Goal: Transaction & Acquisition: Purchase product/service

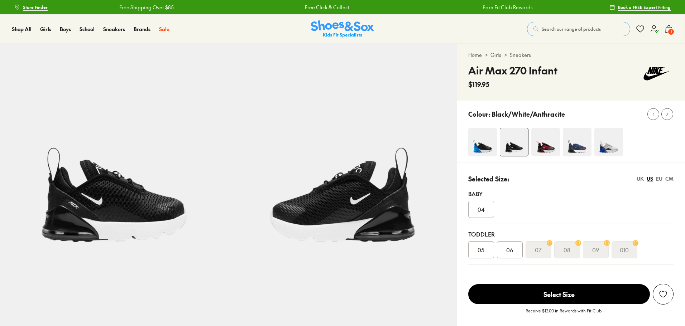
select select "*"
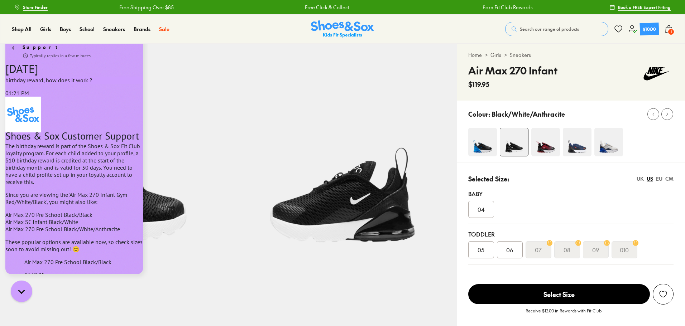
scroll to position [366, 0]
click at [646, 28] on div "$10.00" at bounding box center [650, 28] width 14 height 7
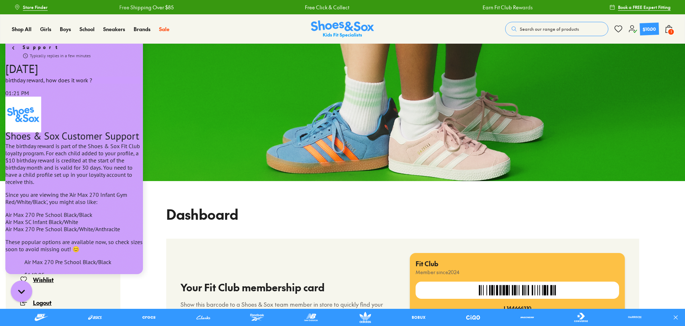
scroll to position [199, 0]
click at [368, 221] on div "Dashboard" at bounding box center [402, 214] width 473 height 20
click at [20, 293] on icon "Gorgias live chat" at bounding box center [22, 292] width 8 height 8
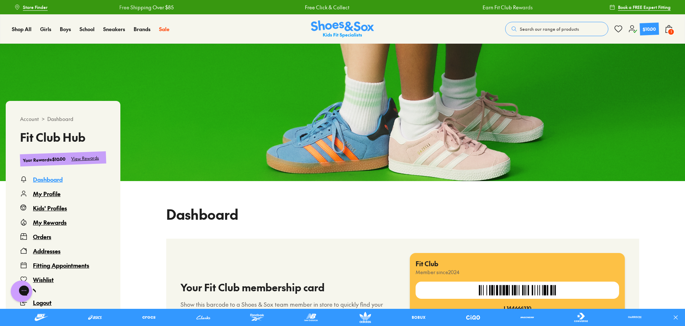
click at [83, 158] on div "View Rewards" at bounding box center [85, 159] width 28 height 8
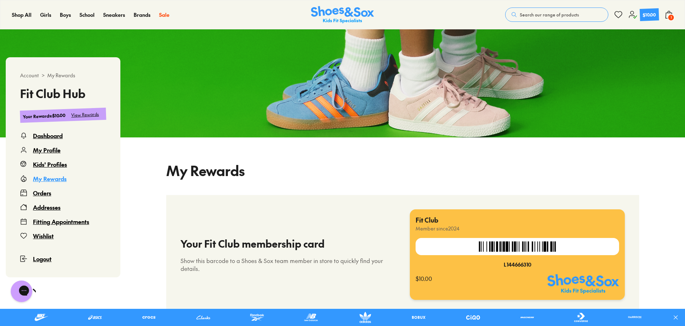
select select
click at [55, 179] on div "My Rewards" at bounding box center [50, 178] width 34 height 9
click at [54, 180] on div "My Rewards" at bounding box center [50, 178] width 34 height 9
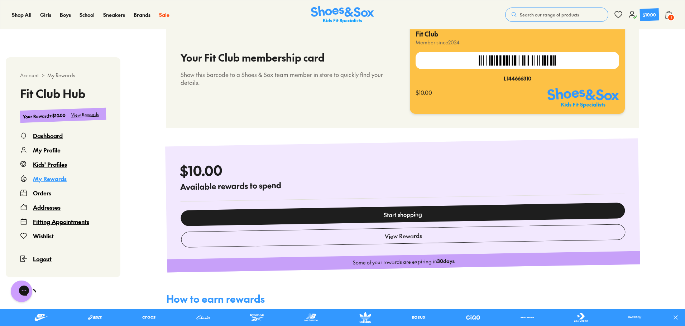
scroll to position [235, 0]
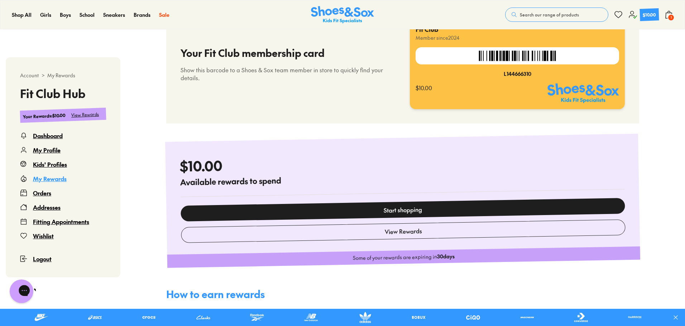
click at [46, 291] on icon "Gorgias live chat" at bounding box center [50, 291] width 8 height 8
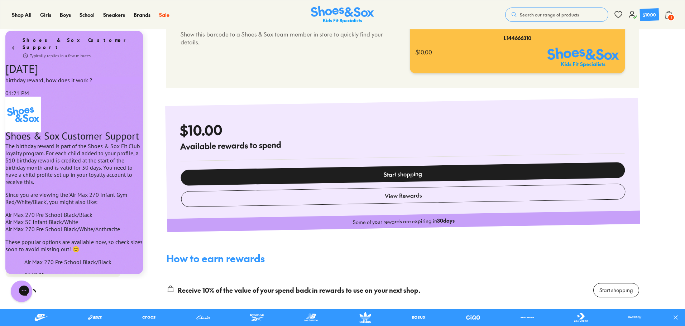
scroll to position [366, 0]
type textarea "******"
click at [14, 44] on icon "go to home page" at bounding box center [13, 48] width 7 height 9
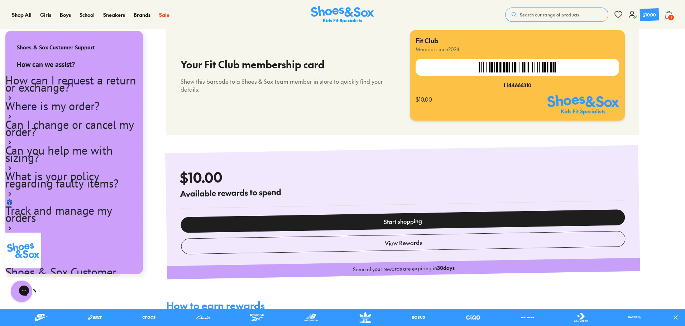
scroll to position [223, 0]
click at [117, 47] on div "Shoes & Sox Customer Support" at bounding box center [74, 44] width 138 height 26
click at [46, 290] on icon "Gorgias live chat" at bounding box center [50, 291] width 8 height 8
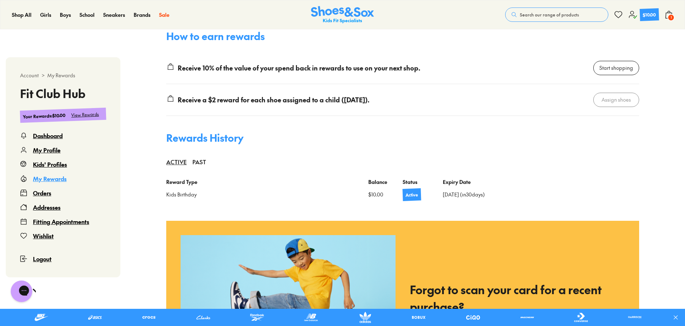
scroll to position [498, 0]
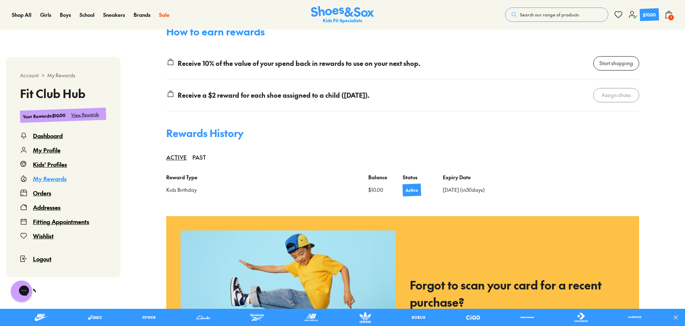
click at [668, 15] on span "1" at bounding box center [670, 17] width 7 height 7
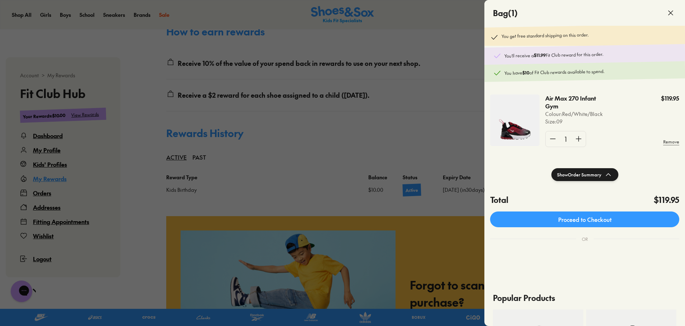
click at [527, 137] on img at bounding box center [514, 121] width 49 height 52
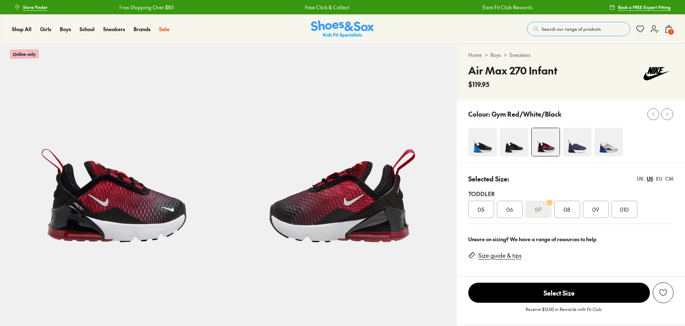
select select "*"
click at [626, 208] on span "010" at bounding box center [624, 209] width 9 height 9
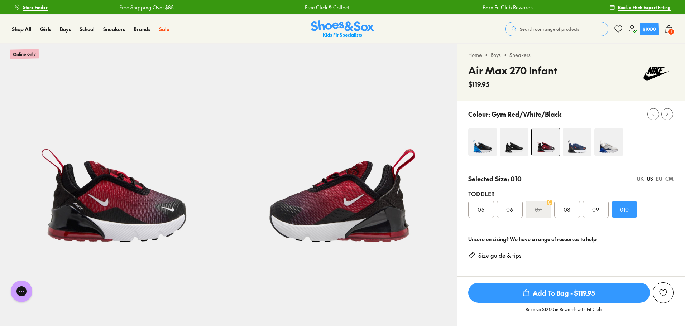
click at [487, 145] on img at bounding box center [482, 142] width 29 height 29
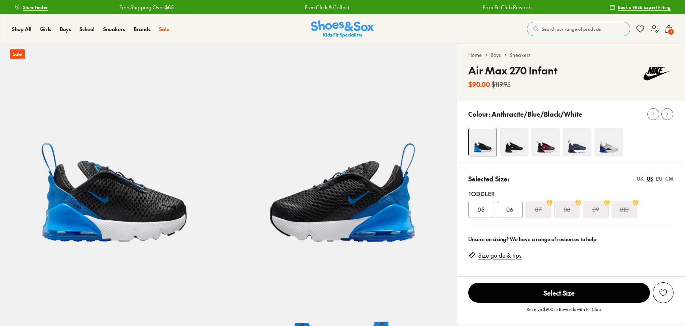
select select "*"
click at [512, 146] on img at bounding box center [514, 142] width 29 height 29
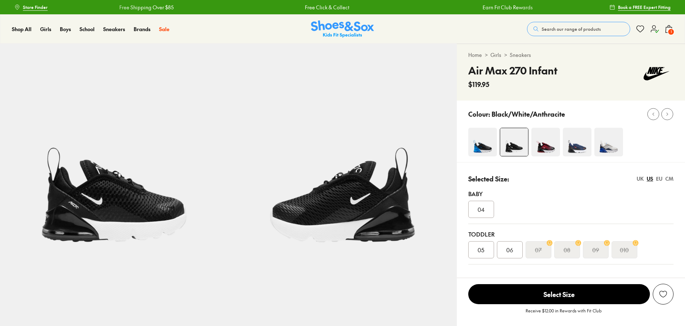
select select "*"
click at [577, 150] on img at bounding box center [577, 142] width 29 height 29
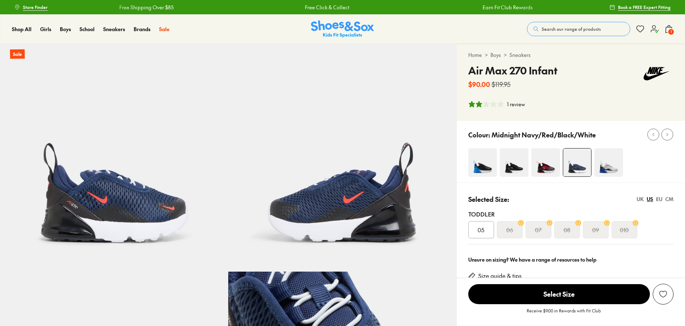
select select "*"
click at [608, 169] on img at bounding box center [608, 162] width 29 height 29
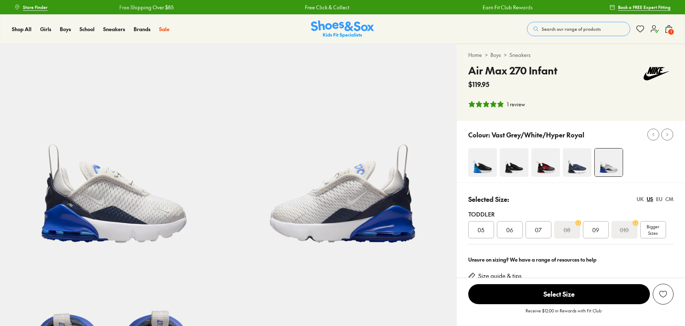
select select "*"
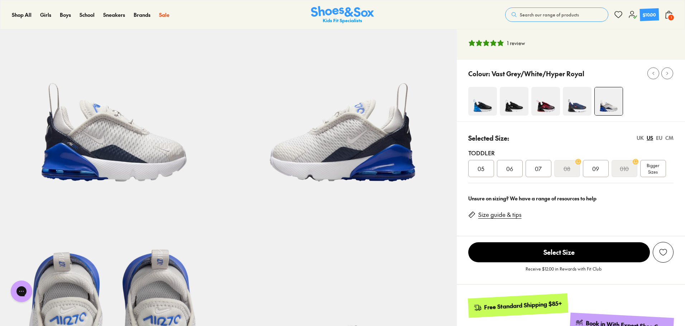
scroll to position [60, 0]
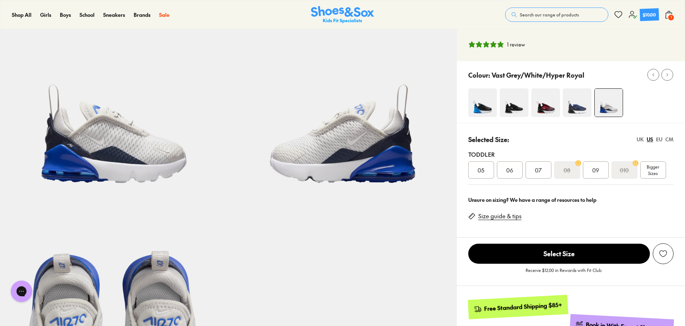
click at [543, 108] on img at bounding box center [545, 102] width 29 height 29
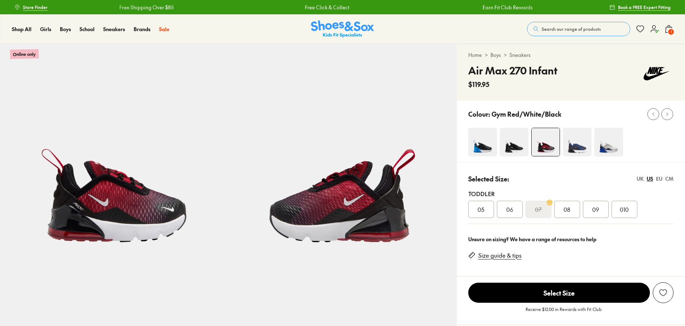
select select "*"
click at [516, 144] on img at bounding box center [514, 142] width 29 height 29
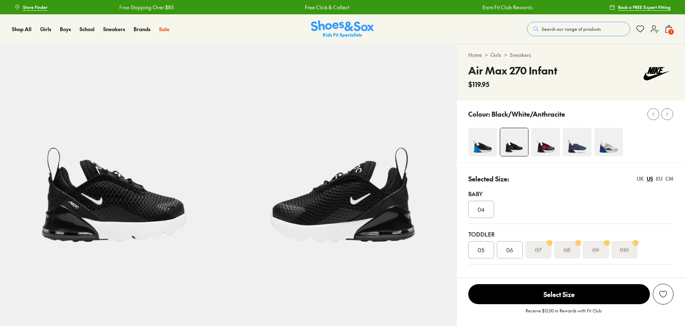
select select "*"
click at [487, 144] on img at bounding box center [482, 142] width 29 height 29
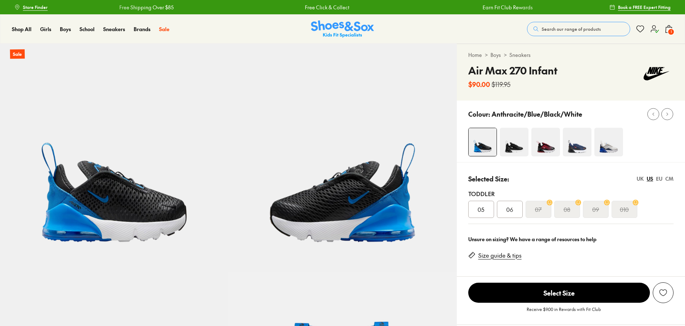
select select "*"
click at [518, 143] on img at bounding box center [514, 142] width 29 height 29
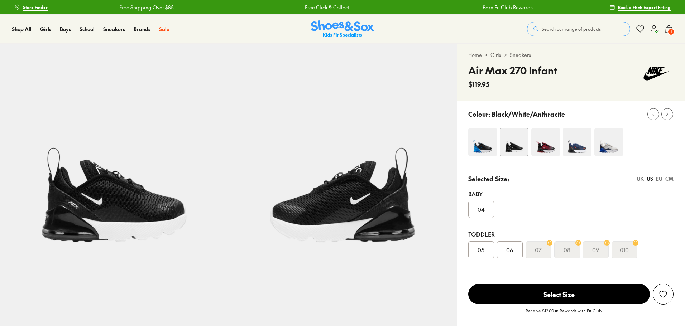
select select "*"
click at [541, 141] on img at bounding box center [545, 142] width 29 height 29
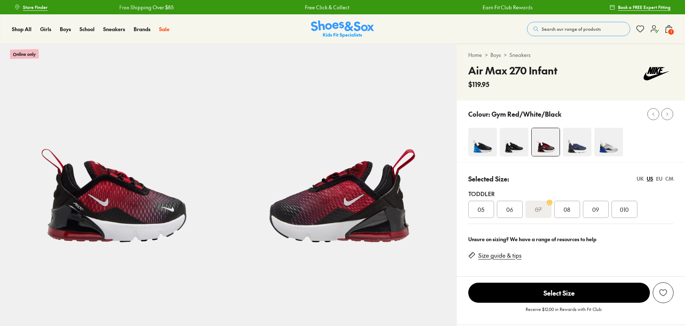
select select "*"
click at [628, 210] on span "010" at bounding box center [624, 209] width 9 height 9
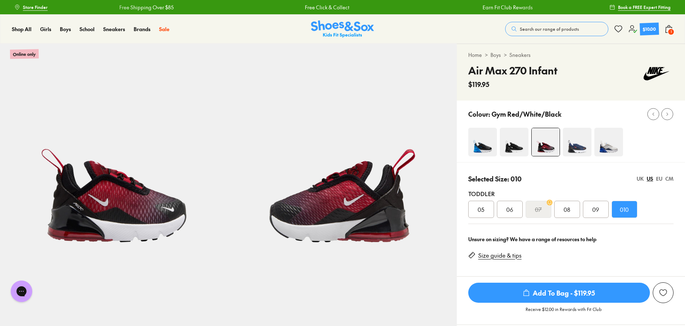
click at [553, 297] on span "Add To Bag - $119.95" at bounding box center [559, 293] width 182 height 20
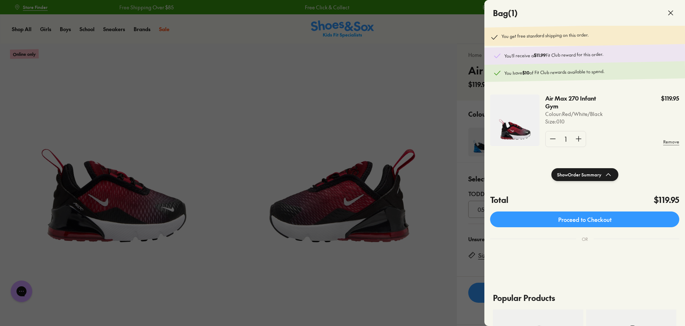
click at [669, 12] on icon at bounding box center [670, 13] width 9 height 9
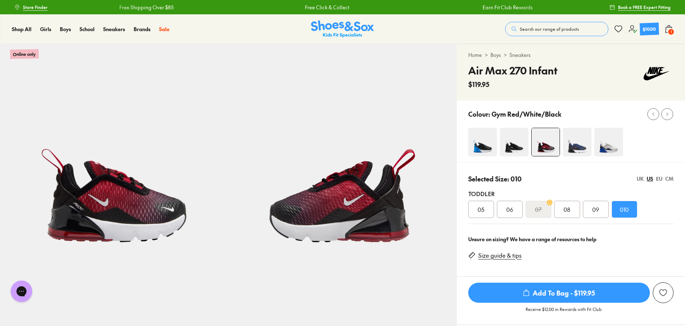
click at [609, 147] on img at bounding box center [608, 142] width 29 height 29
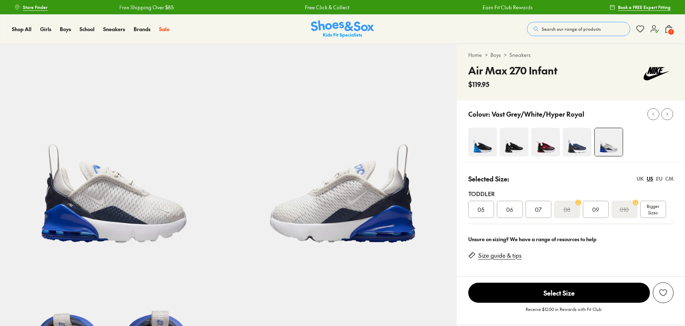
select select "*"
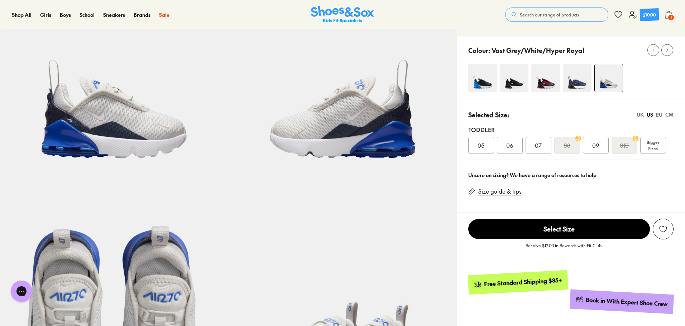
scroll to position [83, 0]
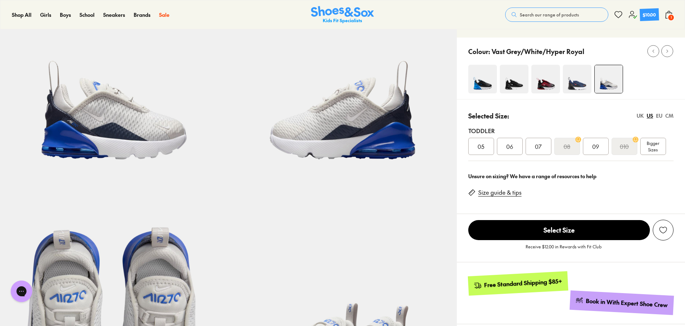
click at [545, 83] on img at bounding box center [545, 79] width 29 height 29
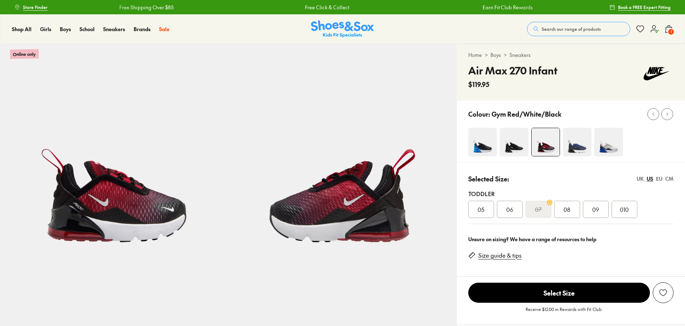
select select "*"
click at [517, 147] on img at bounding box center [514, 142] width 29 height 29
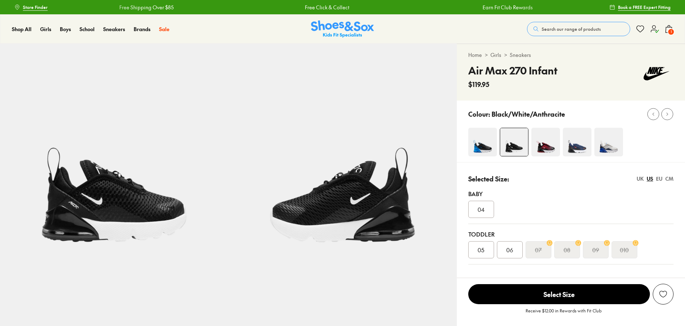
select select "*"
click at [629, 250] on s "010" at bounding box center [624, 250] width 9 height 9
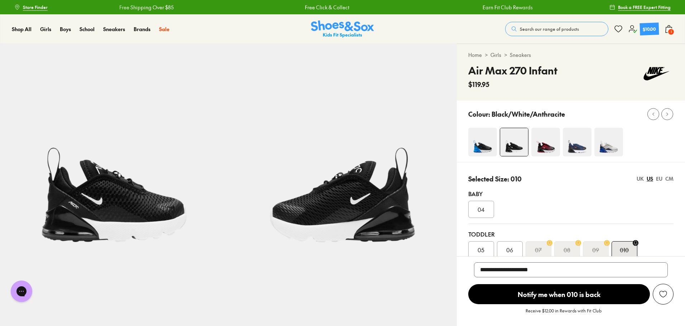
click at [569, 294] on span "Notify me when 010 is back" at bounding box center [559, 294] width 182 height 20
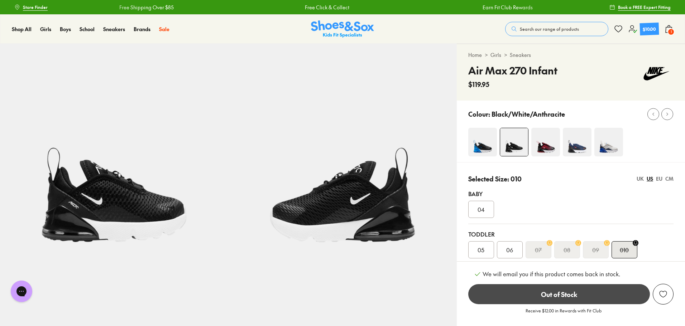
click at [486, 145] on img at bounding box center [482, 142] width 29 height 29
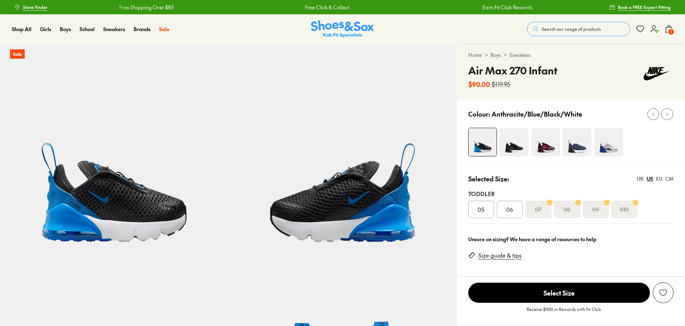
select select "*"
click at [630, 206] on div "010" at bounding box center [625, 209] width 26 height 17
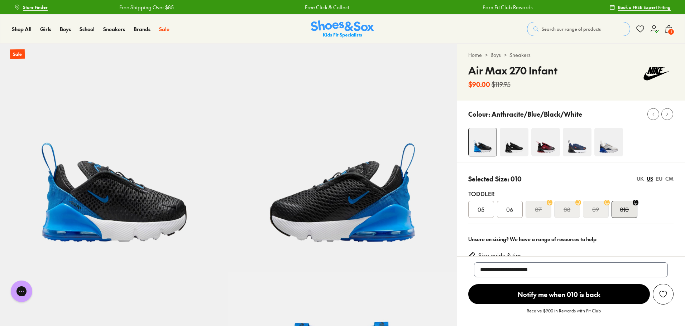
click at [585, 299] on span "Notify me when 010 is back" at bounding box center [559, 294] width 182 height 20
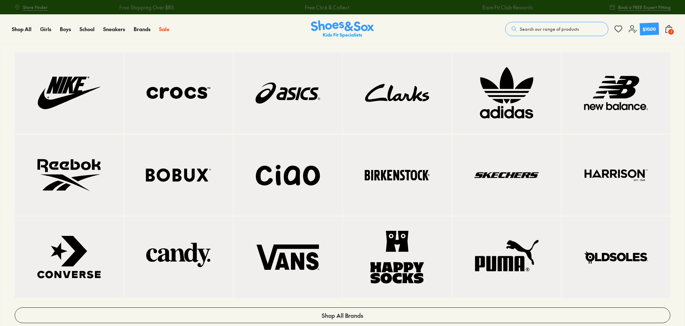
click at [88, 102] on img at bounding box center [69, 93] width 80 height 53
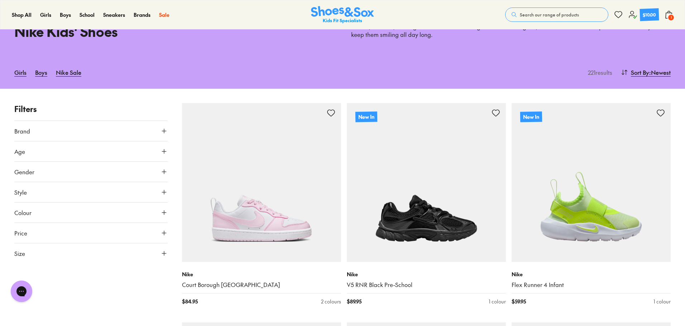
click at [76, 253] on button "Size" at bounding box center [90, 254] width 153 height 20
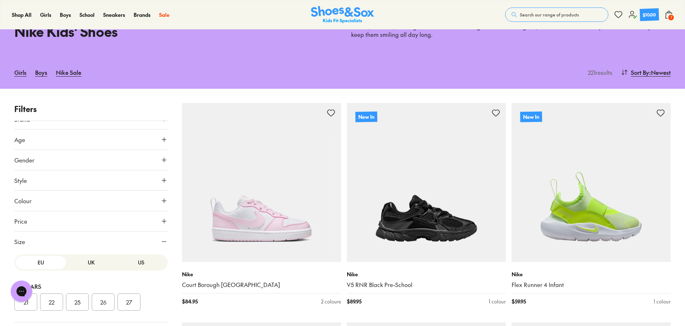
click at [133, 265] on button "US" at bounding box center [141, 262] width 50 height 13
click at [130, 258] on button "09" at bounding box center [129, 258] width 23 height 17
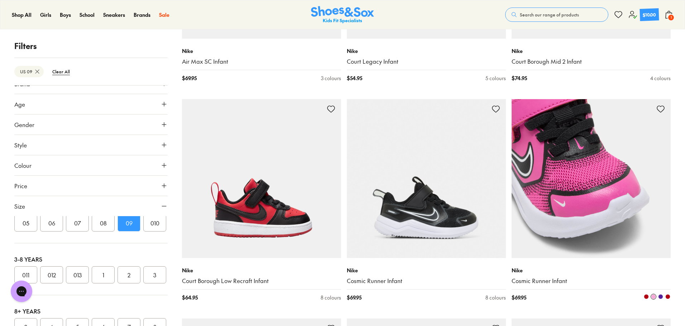
scroll to position [1809, 0]
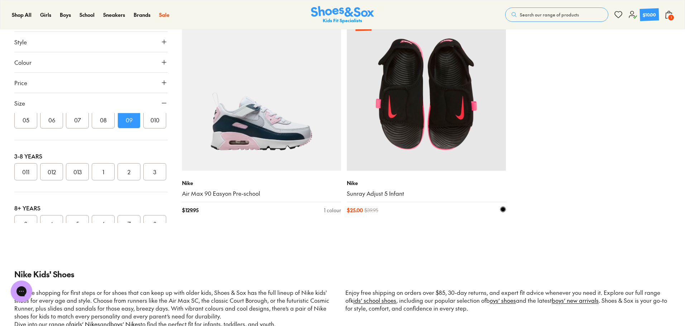
scroll to position [4090, 0]
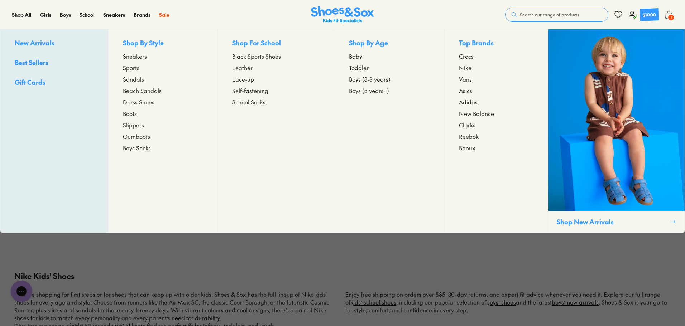
click at [355, 68] on span "Toddler" at bounding box center [359, 67] width 20 height 9
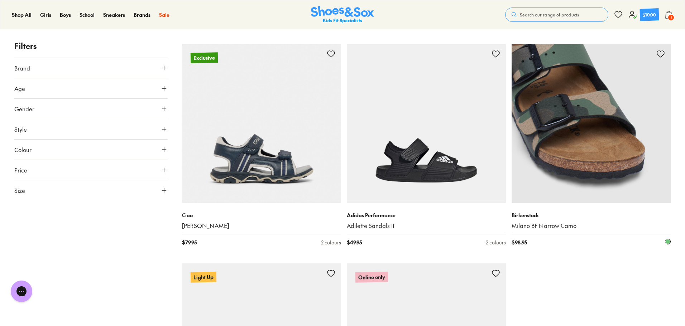
scroll to position [2090, 0]
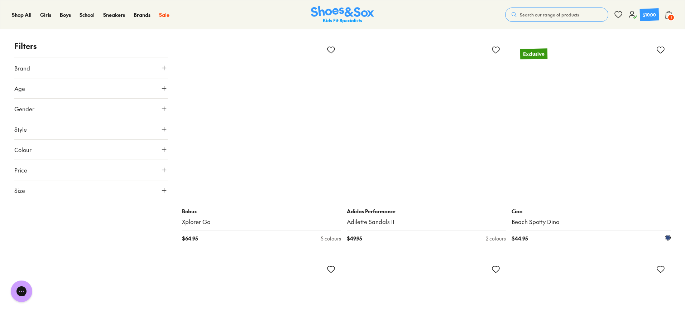
scroll to position [4109, 0]
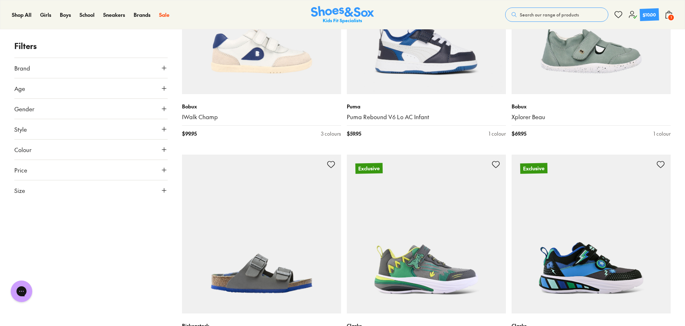
scroll to position [6480, 0]
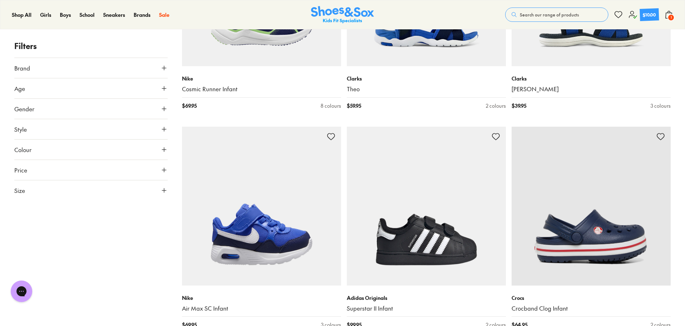
scroll to position [9072, 0]
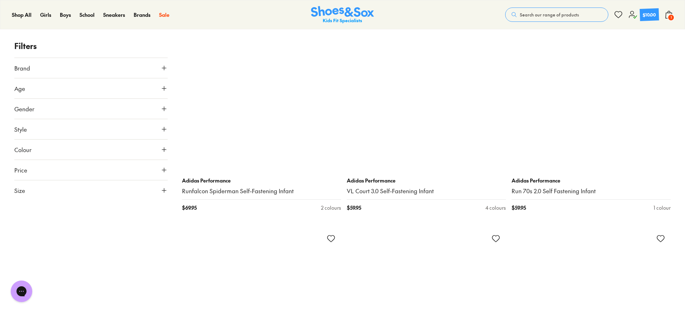
scroll to position [10504, 0]
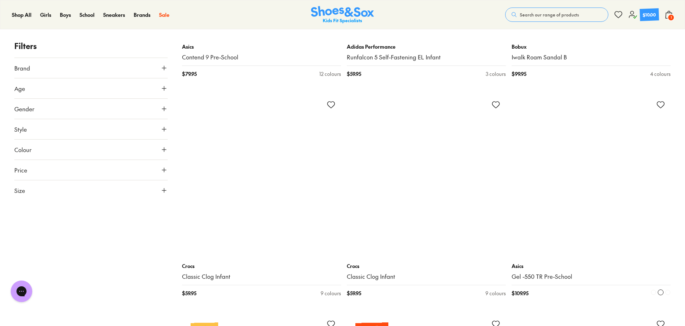
scroll to position [13239, 0]
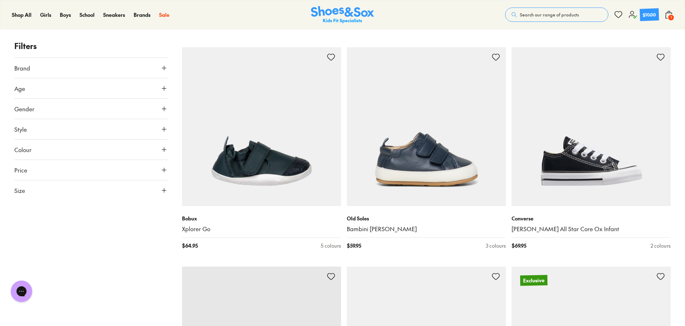
scroll to position [15807, 0]
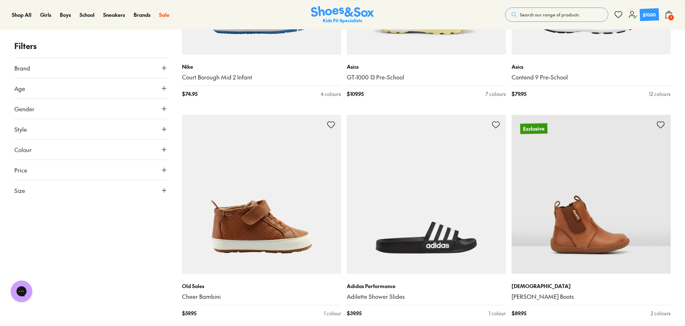
scroll to position [18103, 0]
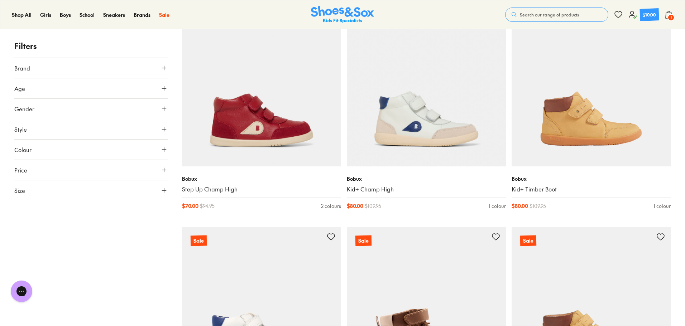
scroll to position [20584, 0]
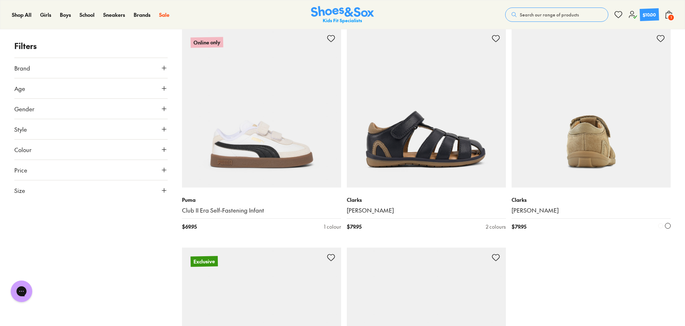
scroll to position [23181, 0]
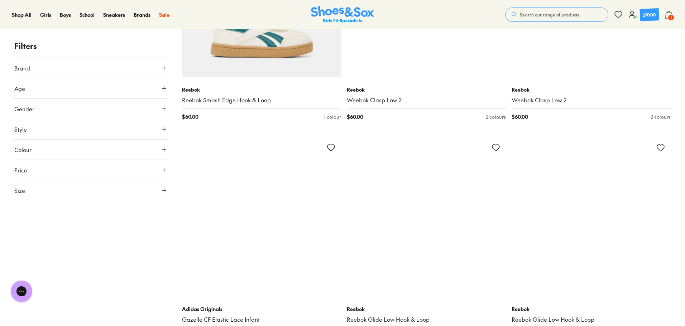
scroll to position [23731, 0]
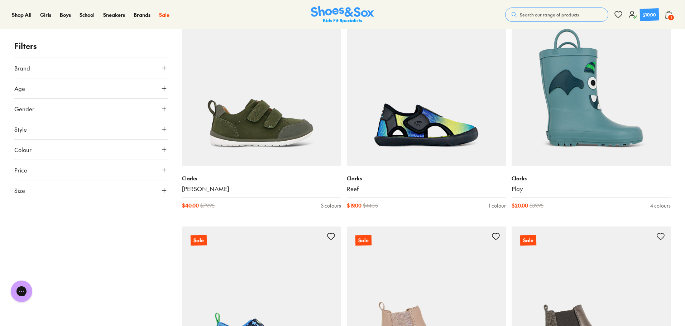
scroll to position [27312, 0]
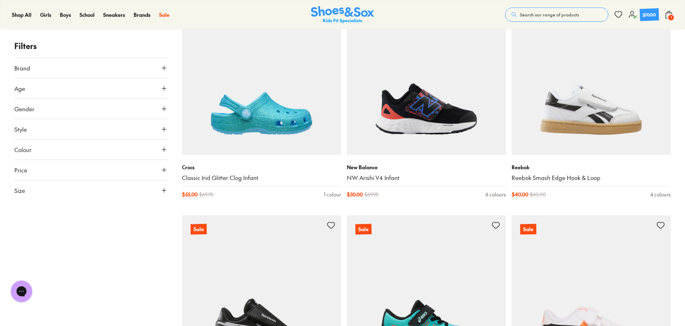
scroll to position [29616, 0]
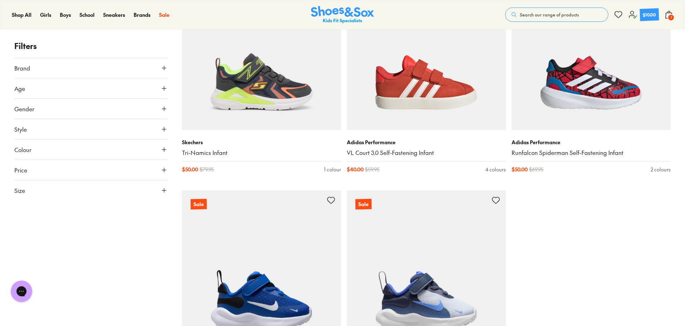
type input "***"
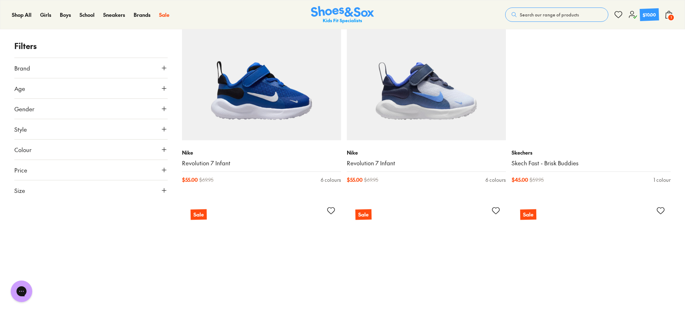
scroll to position [30696, 0]
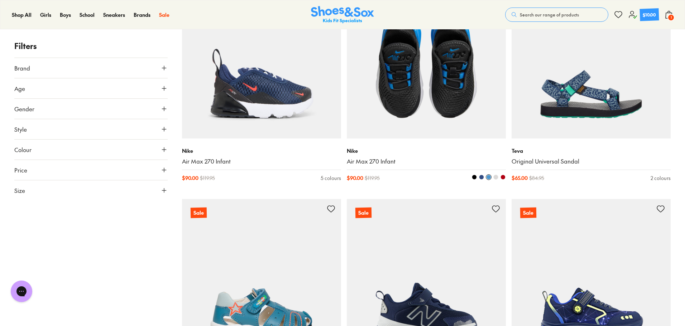
click at [413, 110] on img at bounding box center [426, 59] width 159 height 159
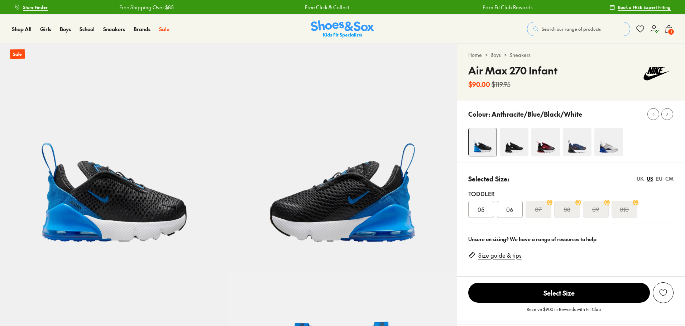
select select "*"
click at [547, 148] on img at bounding box center [545, 142] width 29 height 29
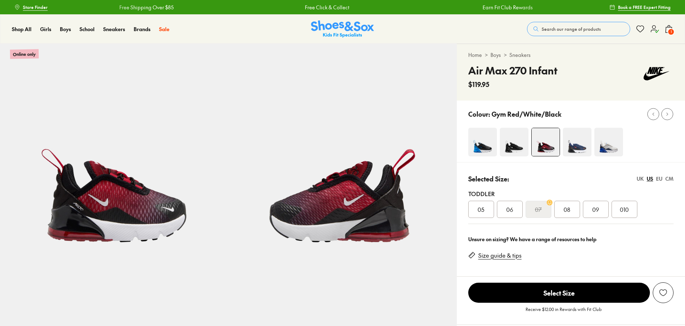
select select "*"
